Goal: Transaction & Acquisition: Purchase product/service

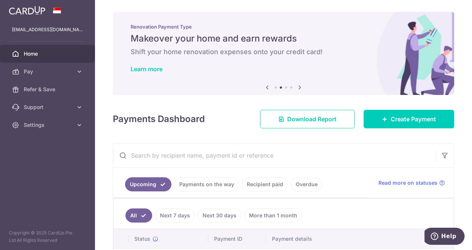
click at [46, 53] on span "Home" at bounding box center [48, 53] width 49 height 7
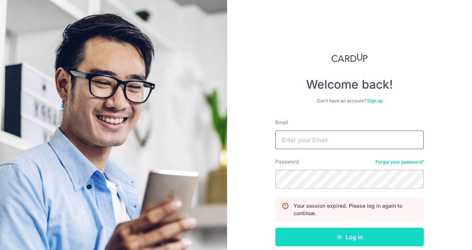
type input "[EMAIL_ADDRESS][DOMAIN_NAME]"
click at [370, 235] on button "Log in" at bounding box center [350, 237] width 149 height 19
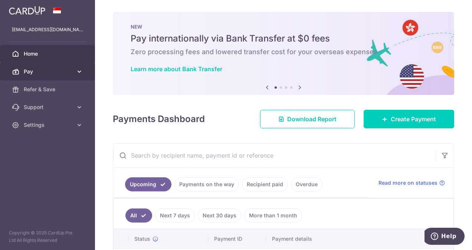
click at [65, 72] on span "Pay" at bounding box center [48, 71] width 49 height 7
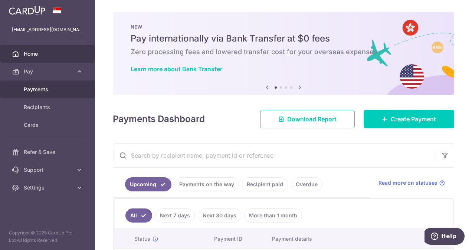
click at [45, 89] on span "Payments" at bounding box center [48, 89] width 49 height 7
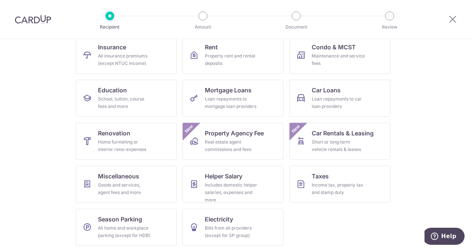
scroll to position [82, 0]
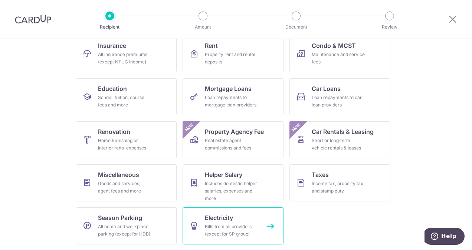
click at [250, 220] on link "Electricity Bills from all providers (except for SP group)" at bounding box center [233, 226] width 101 height 37
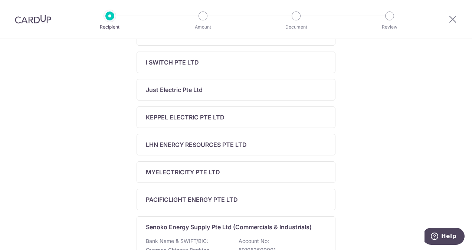
scroll to position [260, 0]
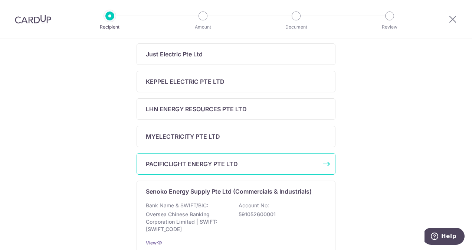
click at [294, 165] on div "PACIFICLIGHT ENERGY PTE LTD" at bounding box center [232, 164] width 172 height 9
